Goal: Information Seeking & Learning: Learn about a topic

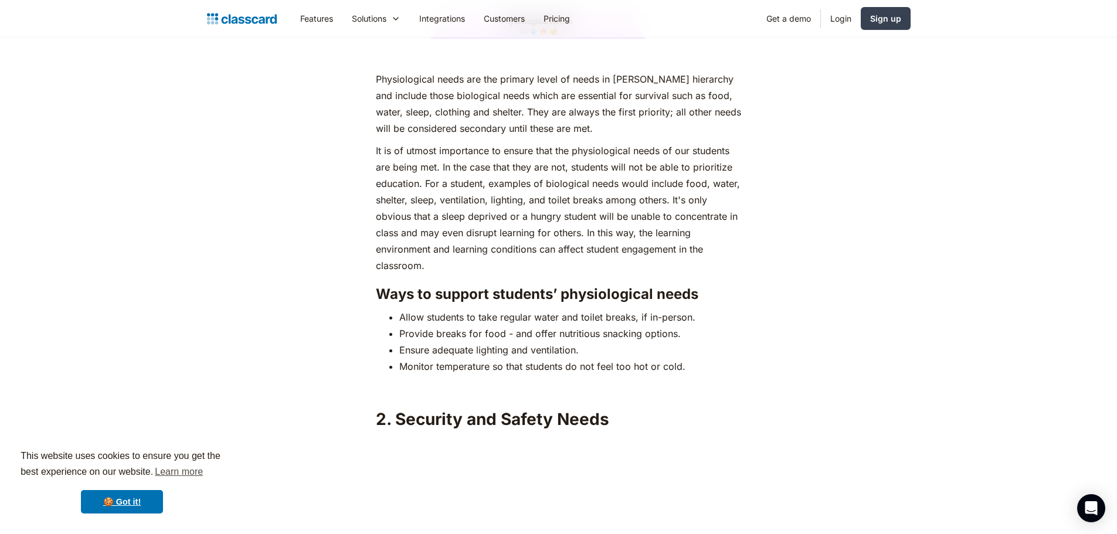
scroll to position [1759, 0]
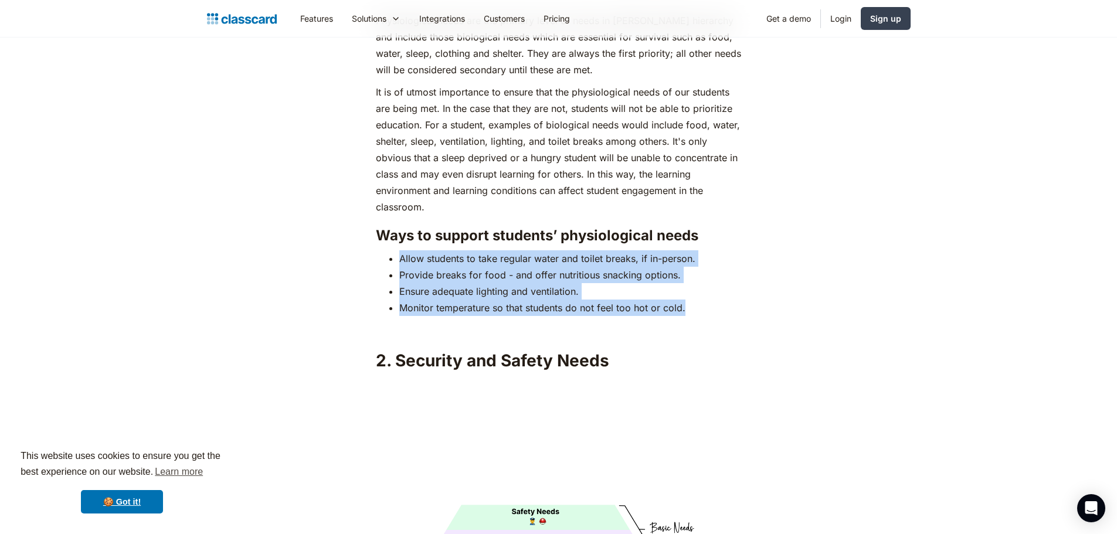
drag, startPoint x: 388, startPoint y: 237, endPoint x: 684, endPoint y: 286, distance: 300.5
click at [684, 286] on ul "Allow students to take regular water and toilet breaks, if in-person. Provide b…" at bounding box center [558, 283] width 365 height 66
click at [687, 300] on li "Monitor temperature so that students do not feel too hot or cold." at bounding box center [570, 308] width 342 height 16
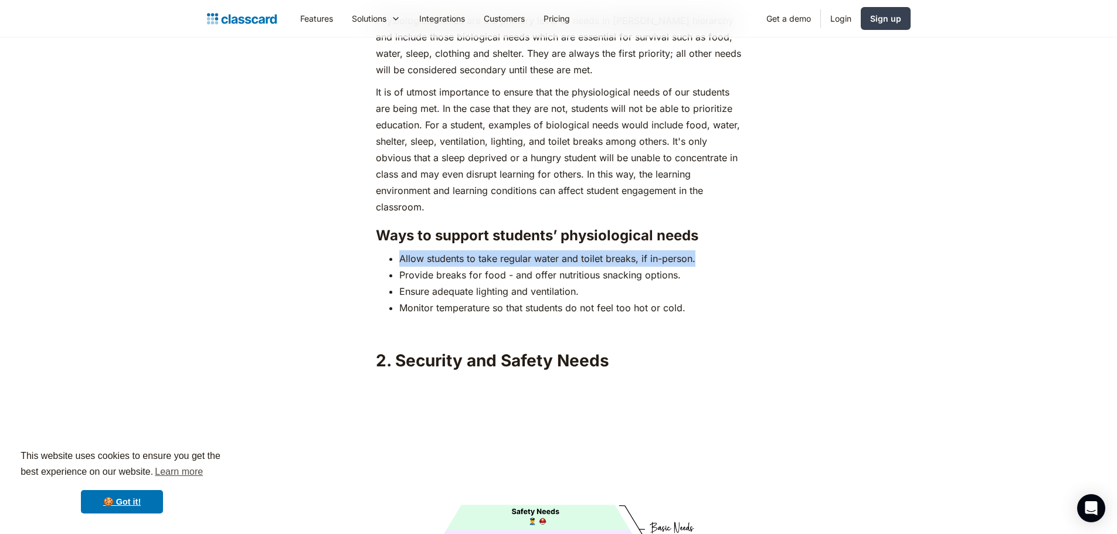
drag, startPoint x: 398, startPoint y: 233, endPoint x: 697, endPoint y: 229, distance: 299.0
click at [697, 250] on ul "Allow students to take regular water and toilet breaks, if in-person. Provide b…" at bounding box center [558, 283] width 365 height 66
copy li "Allow students to take regular water and toilet breaks, if in-person."
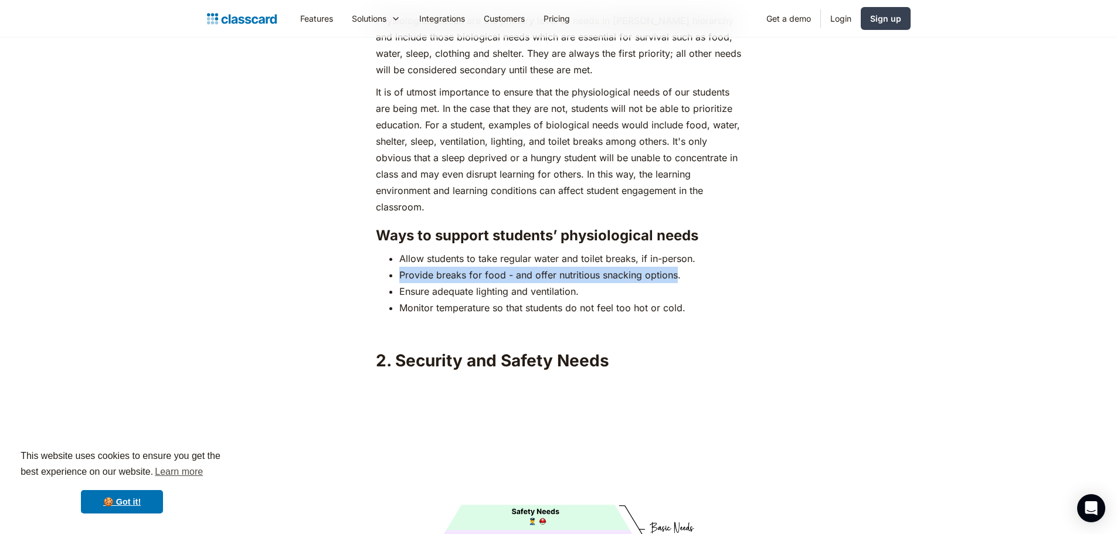
drag, startPoint x: 406, startPoint y: 251, endPoint x: 675, endPoint y: 250, distance: 269.1
click at [675, 250] on ul "Allow students to take regular water and toilet breaks, if in-person. Provide b…" at bounding box center [558, 283] width 365 height 66
copy li "Provide breaks for food - and offer nutritious snacking options"
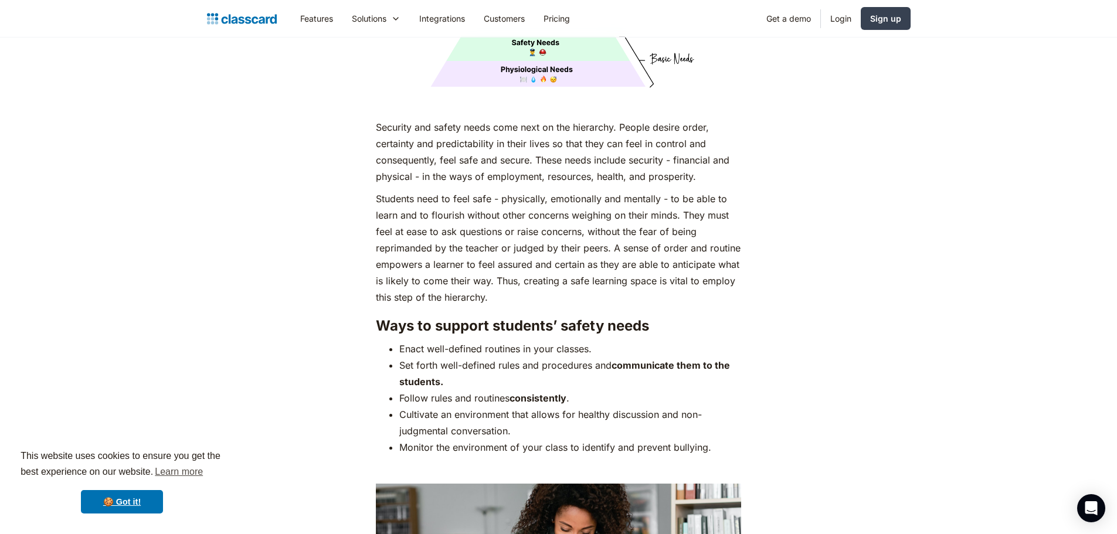
scroll to position [2345, 0]
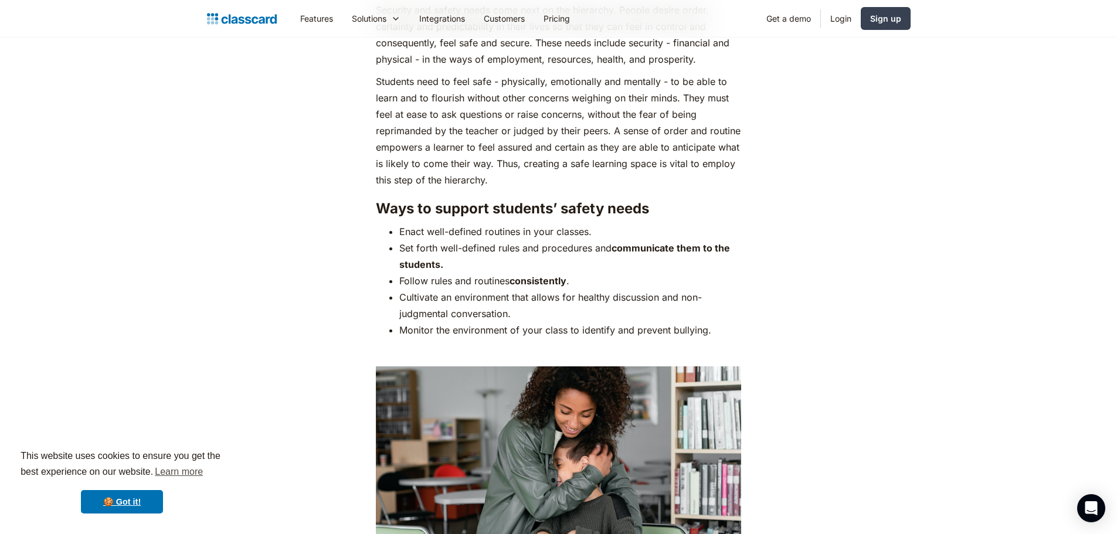
drag, startPoint x: 397, startPoint y: 209, endPoint x: 595, endPoint y: 203, distance: 197.7
click at [595, 223] on ul "Enact well-defined routines in your classes. Set forth well-defined rules and p…" at bounding box center [558, 280] width 365 height 115
copy li "Enact well-defined routines in your classes."
drag, startPoint x: 401, startPoint y: 257, endPoint x: 497, endPoint y: 260, distance: 95.6
click at [497, 273] on li "Follow rules and routines consistently ." at bounding box center [570, 281] width 342 height 16
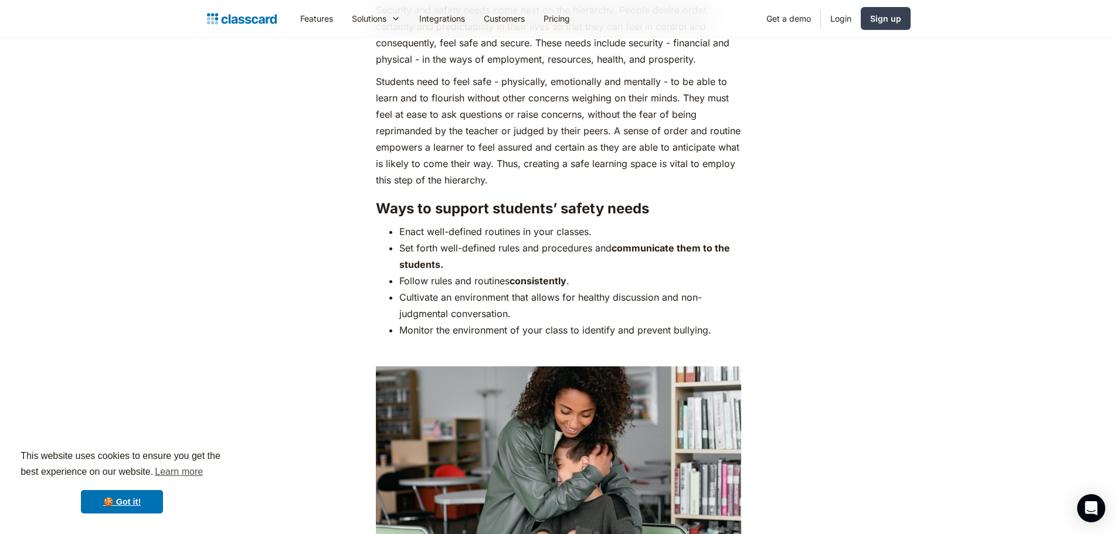
drag, startPoint x: 407, startPoint y: 272, endPoint x: 517, endPoint y: 297, distance: 111.8
click at [517, 297] on ul "Enact well-defined routines in your classes. Set forth well-defined rules and p…" at bounding box center [558, 280] width 365 height 115
copy li "Cultivate an environment that allows for healthy discussion and non-judgmental …"
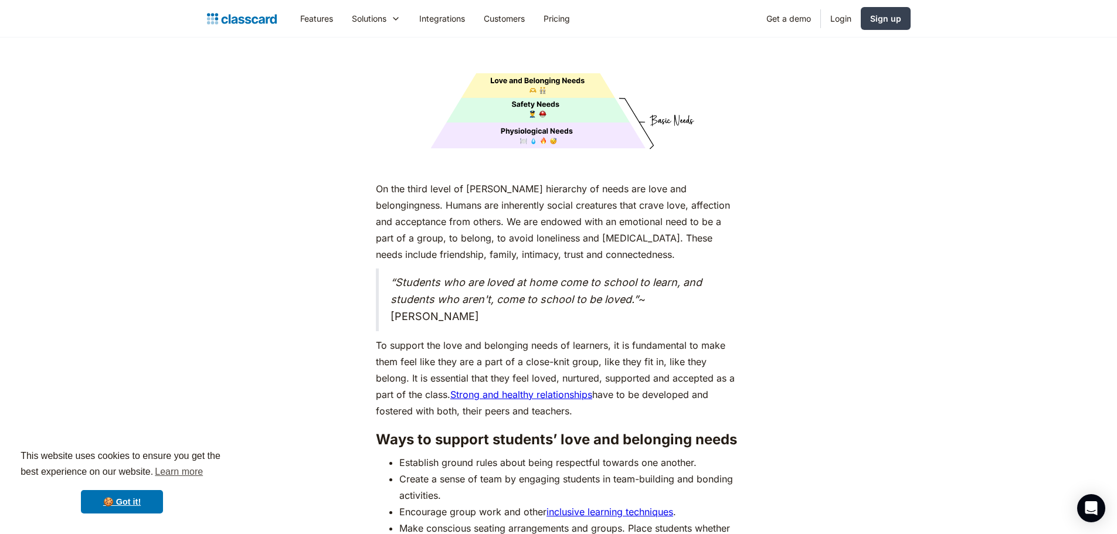
scroll to position [3166, 0]
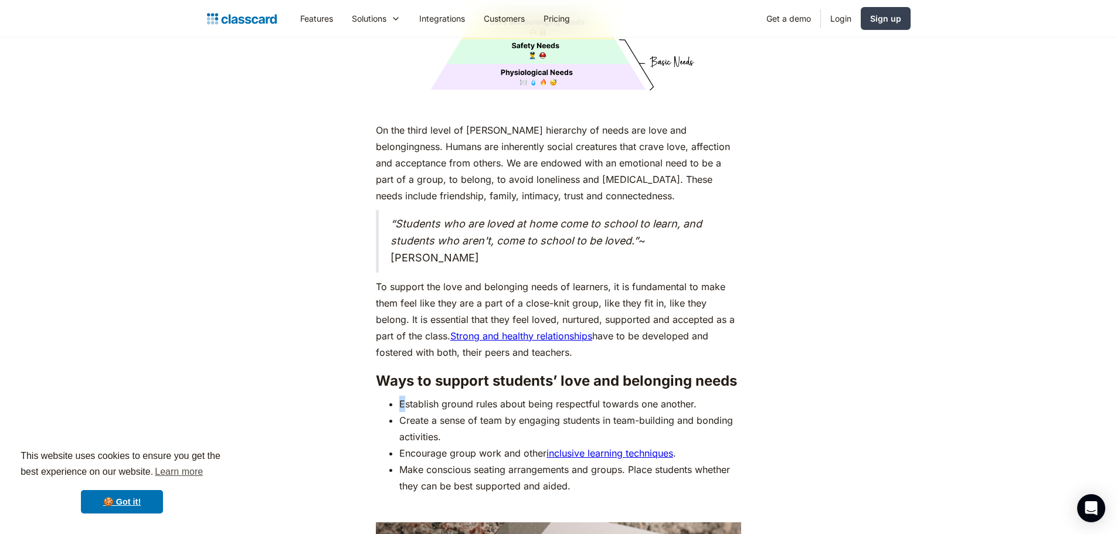
drag, startPoint x: 384, startPoint y: 378, endPoint x: 407, endPoint y: 379, distance: 22.9
click at [407, 396] on ul "Establish ground rules about being respectful towards one another. Create a sen…" at bounding box center [558, 445] width 365 height 98
click at [400, 396] on li "Establish ground rules about being respectful towards one another." at bounding box center [570, 404] width 342 height 16
drag, startPoint x: 400, startPoint y: 383, endPoint x: 740, endPoint y: 376, distance: 339.5
click at [740, 396] on li "Establish ground rules about being respectful towards one another." at bounding box center [570, 404] width 342 height 16
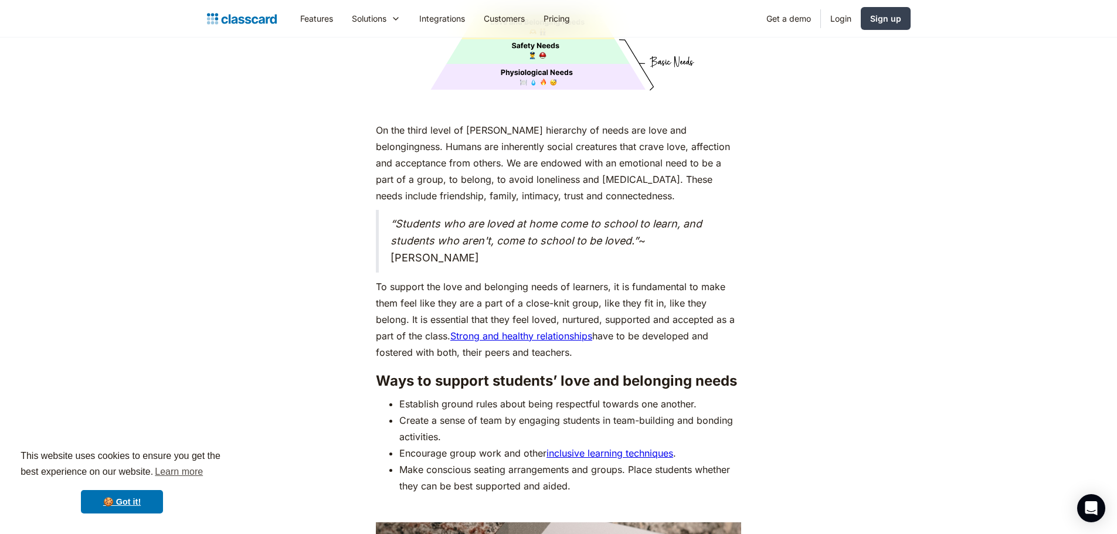
copy li "Establish ground rules about being respectful towards one another."
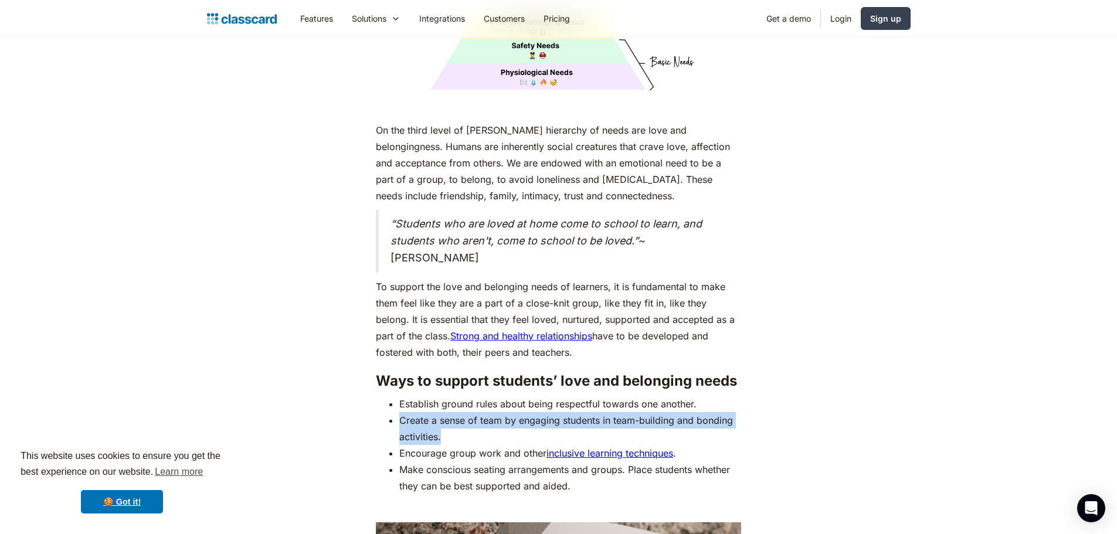
drag, startPoint x: 400, startPoint y: 399, endPoint x: 555, endPoint y: 409, distance: 155.1
click at [555, 412] on li "Create a sense of team by engaging students in team-building and bonding activi…" at bounding box center [570, 428] width 342 height 33
copy li "Create a sense of team by engaging students in team-building and bonding activi…"
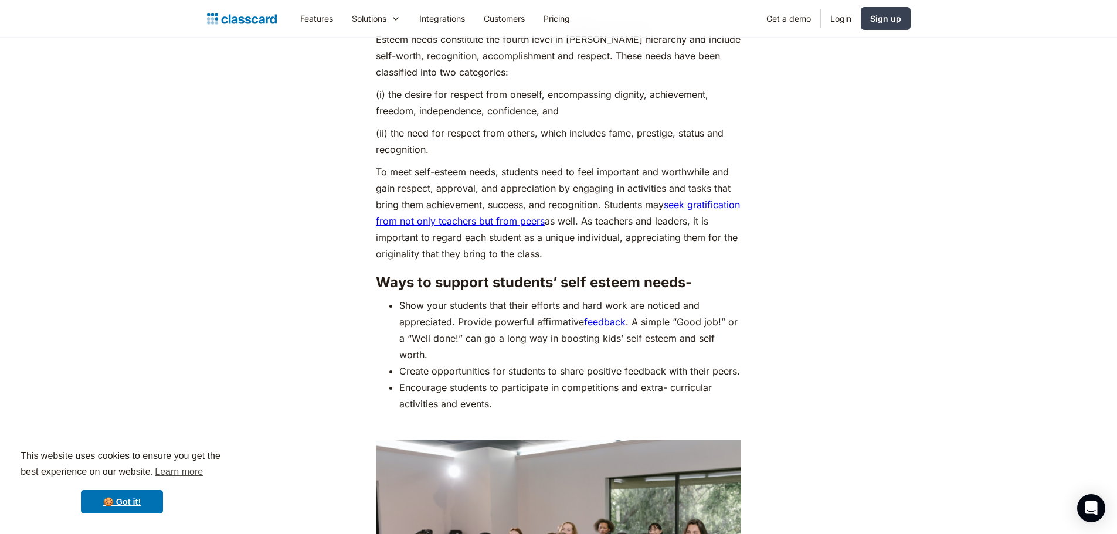
scroll to position [4339, 0]
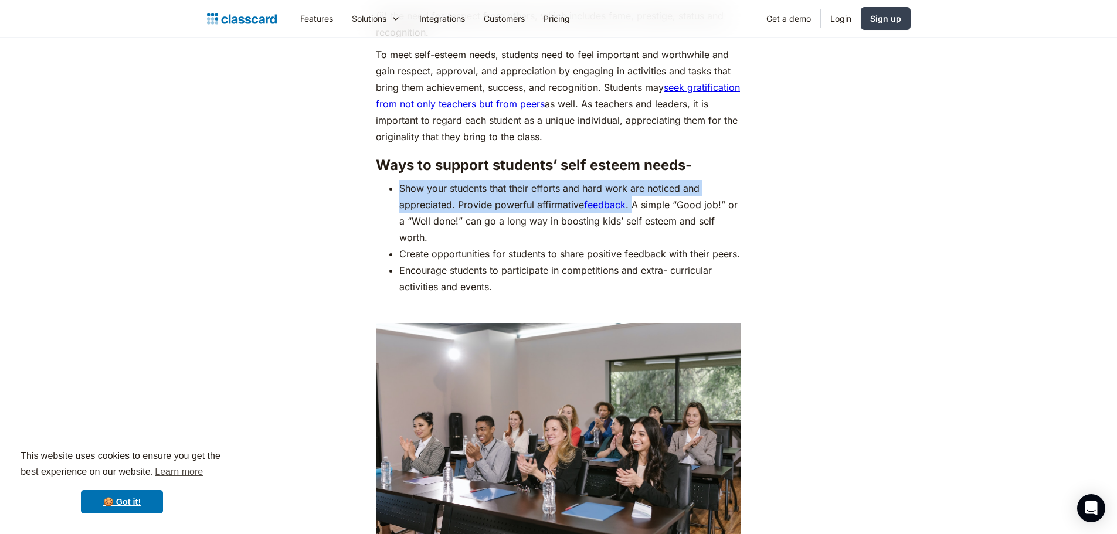
drag, startPoint x: 398, startPoint y: 164, endPoint x: 631, endPoint y: 180, distance: 233.9
click at [631, 180] on ul "Show your students that their efforts and hard work are noticed and appreciated…" at bounding box center [558, 237] width 365 height 115
copy li "Show your students that their efforts and hard work are noticed and appreciated…"
drag, startPoint x: 403, startPoint y: 233, endPoint x: 507, endPoint y: 246, distance: 104.6
click at [507, 246] on li "Create opportunities for students to share positive feedback with their peers." at bounding box center [570, 254] width 342 height 16
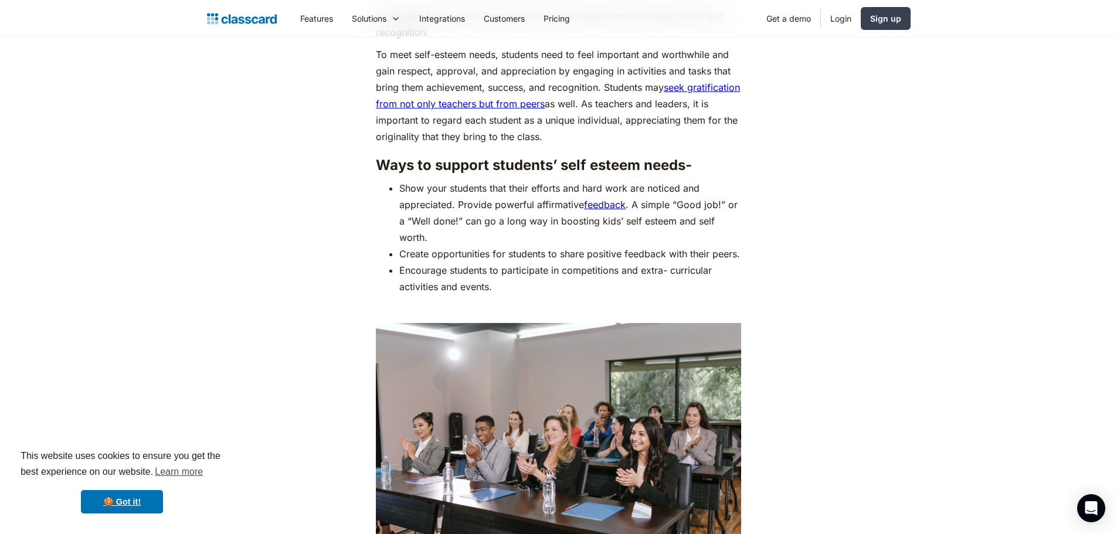
drag, startPoint x: 295, startPoint y: 230, endPoint x: 358, endPoint y: 226, distance: 62.9
drag, startPoint x: 397, startPoint y: 228, endPoint x: 429, endPoint y: 243, distance: 35.1
click at [429, 243] on ul "Show your students that their efforts and hard work are noticed and appreciated…" at bounding box center [558, 237] width 365 height 115
copy li "Create opportunities for students to share positive feedback with their peers."
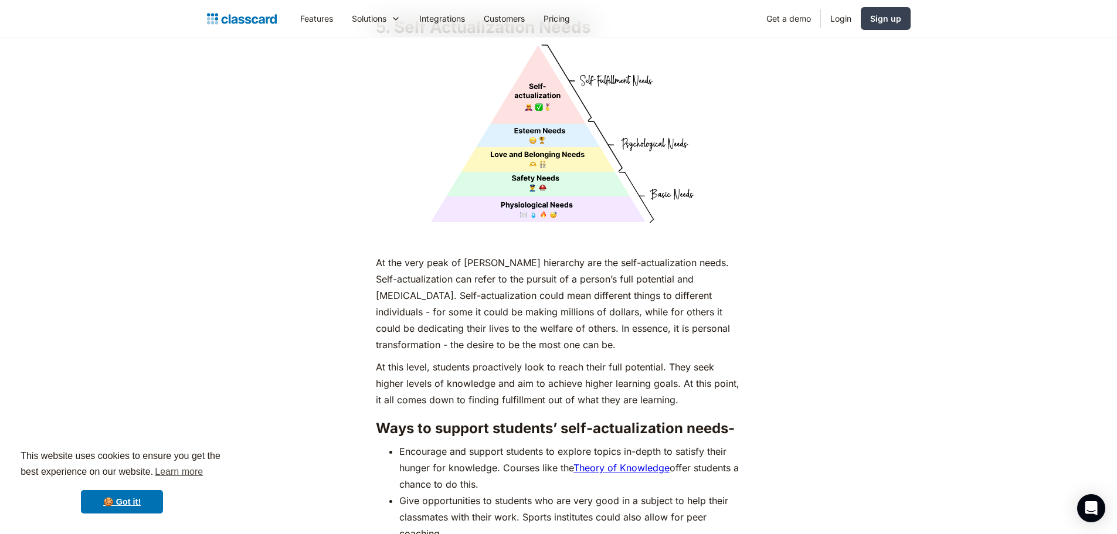
scroll to position [5101, 0]
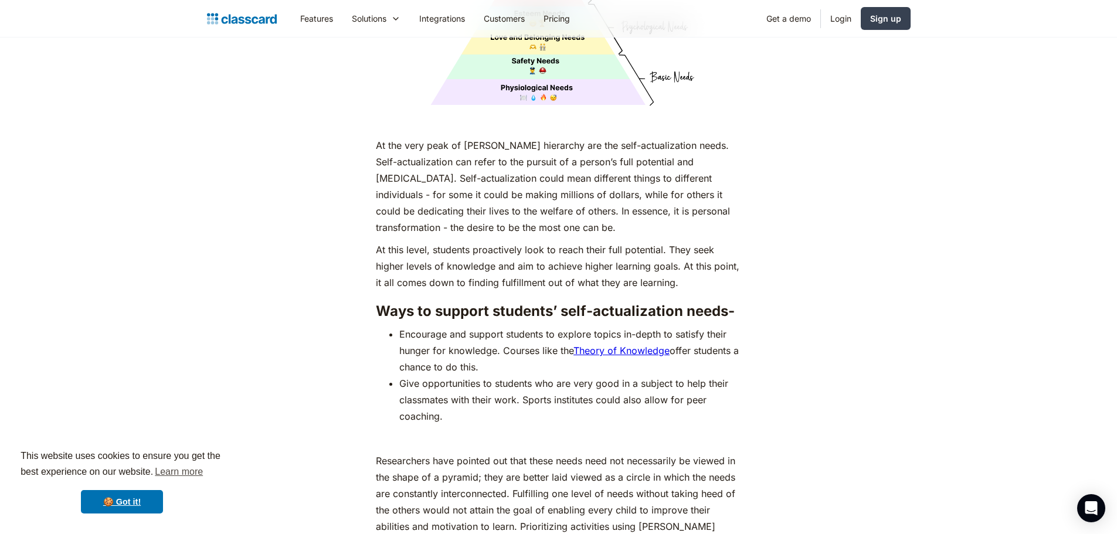
drag, startPoint x: 395, startPoint y: 327, endPoint x: 490, endPoint y: 364, distance: 101.4
click at [490, 364] on ul "Encourage and support students to explore topics in-depth to satisfy their hung…" at bounding box center [558, 375] width 365 height 98
copy li "Encourage and support students to explore topics in-depth to satisfy their hung…"
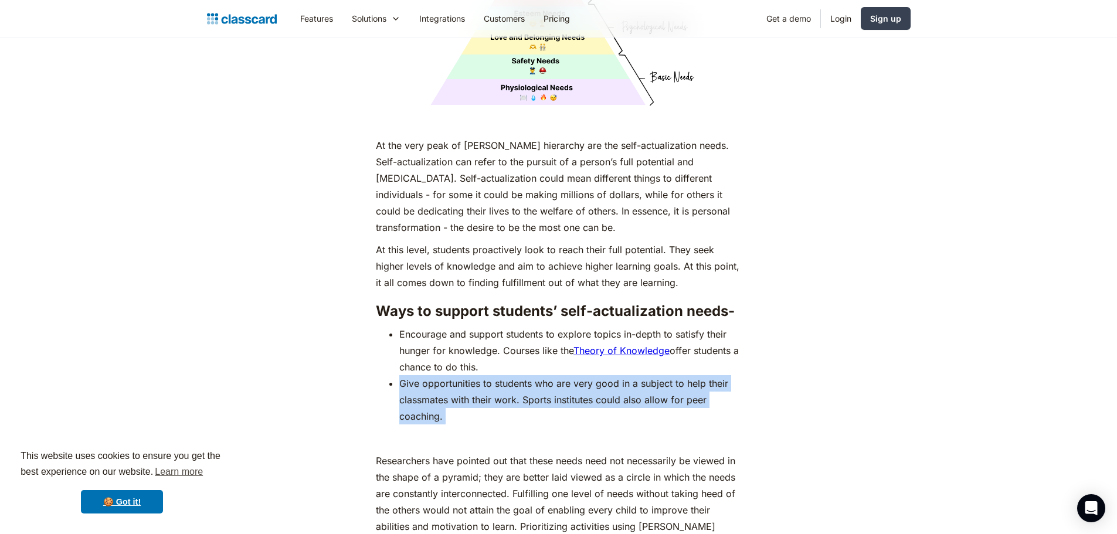
drag, startPoint x: 396, startPoint y: 378, endPoint x: 464, endPoint y: 422, distance: 81.5
copy div "Give opportunities to students who are very good in a subject to help their cla…"
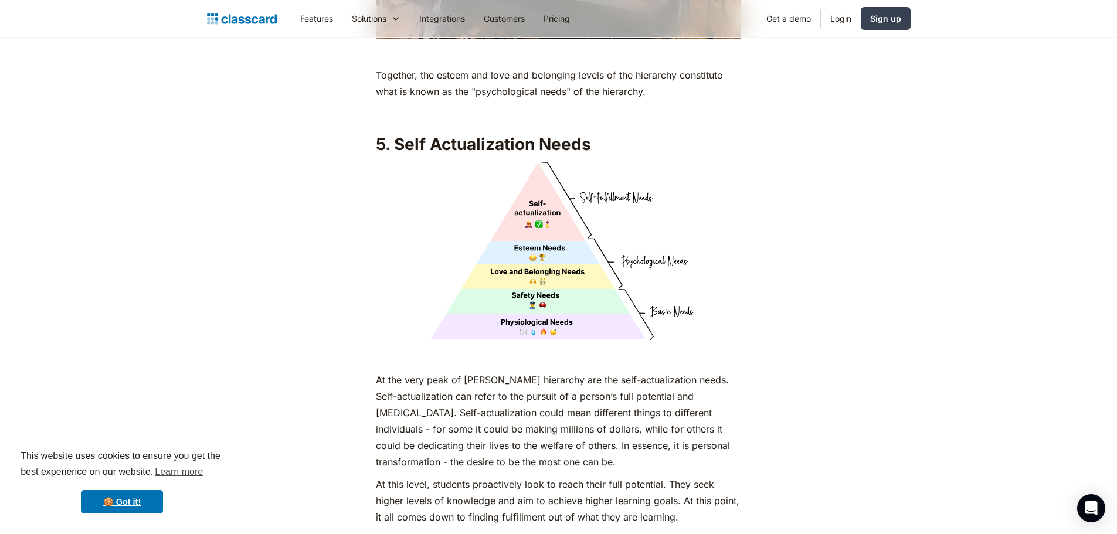
scroll to position [4925, 0]
